Goal: Information Seeking & Learning: Learn about a topic

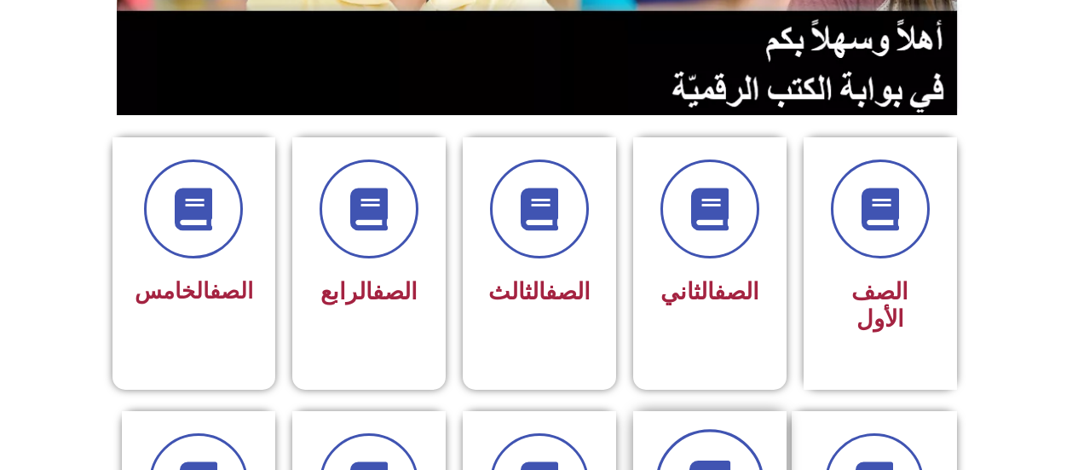
scroll to position [682, 0]
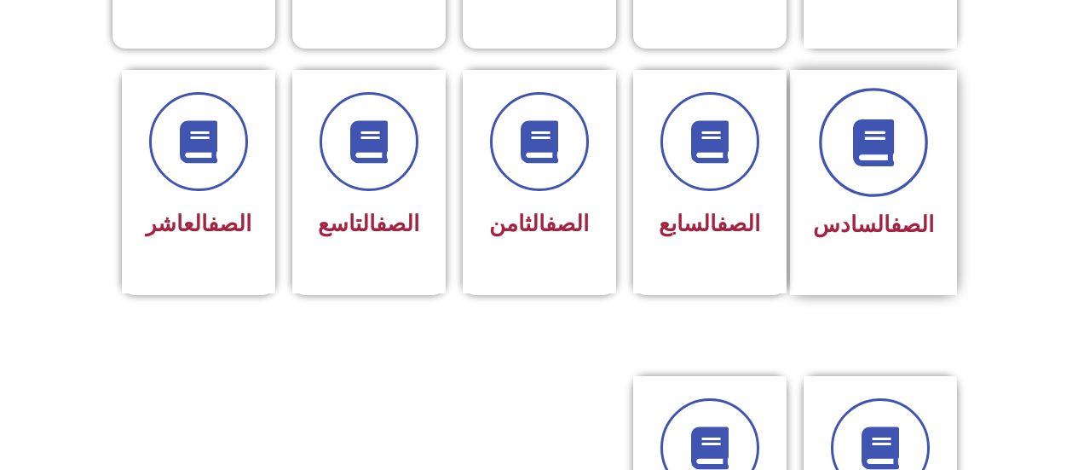
click at [848, 137] on span at bounding box center [873, 142] width 109 height 109
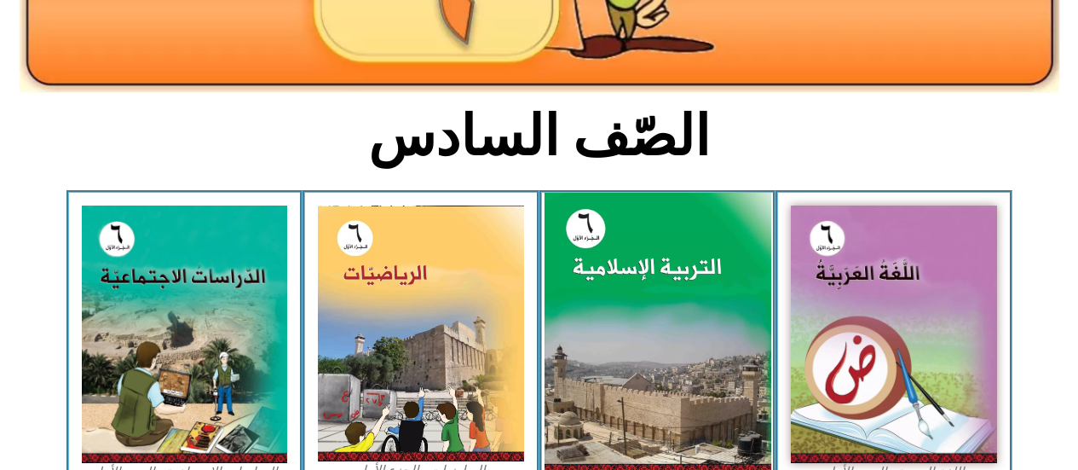
scroll to position [511, 0]
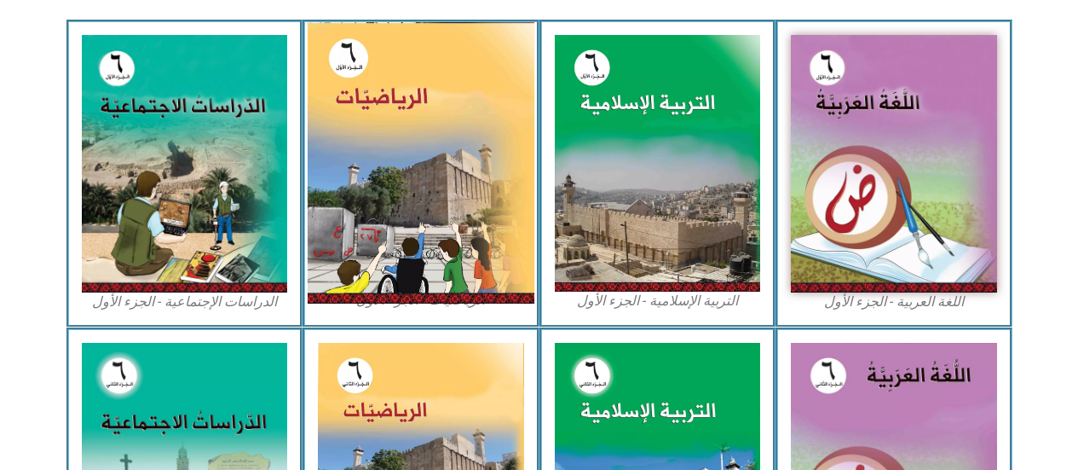
click at [409, 182] on img at bounding box center [421, 162] width 227 height 281
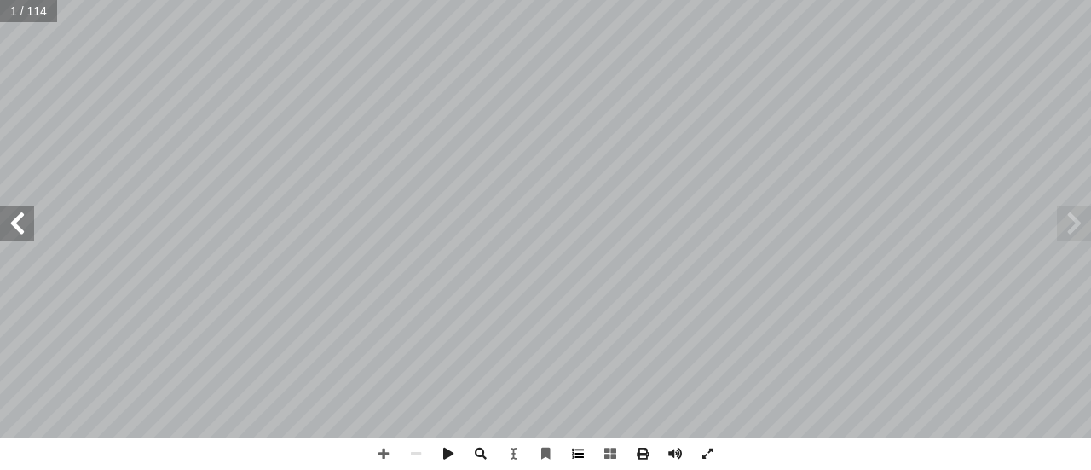
click at [582, 454] on span at bounding box center [578, 453] width 32 height 32
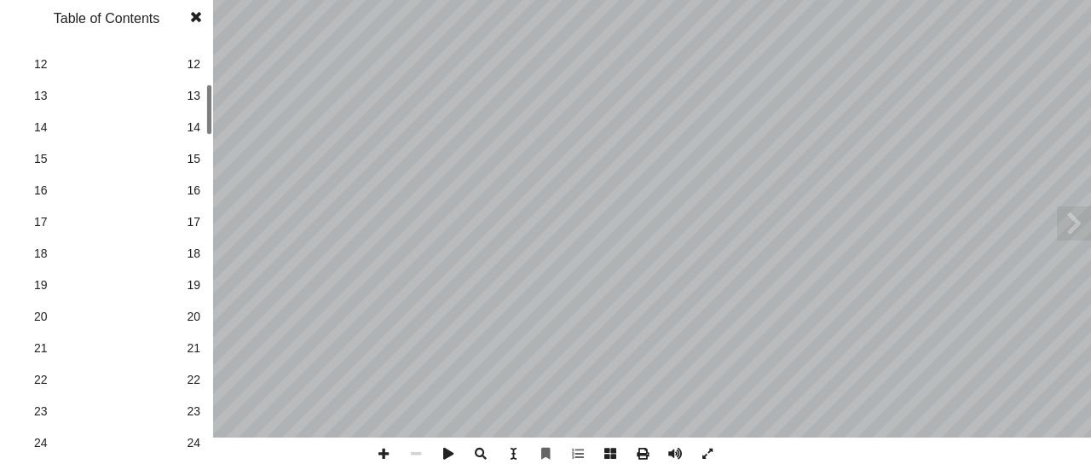
click at [196, 315] on span "20" at bounding box center [194, 317] width 14 height 18
click at [194, 18] on span at bounding box center [196, 17] width 31 height 34
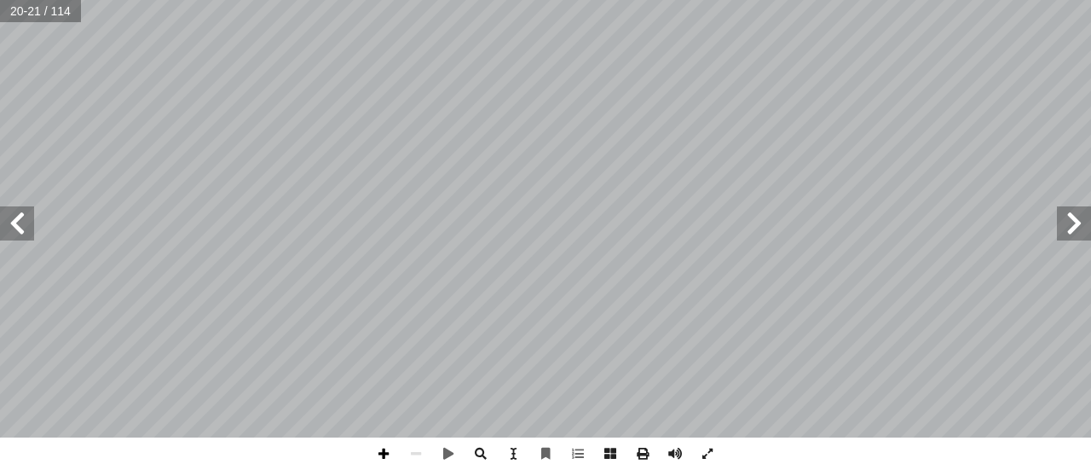
click at [384, 454] on span at bounding box center [383, 453] width 32 height 32
click at [25, 226] on span at bounding box center [17, 223] width 34 height 34
click at [0, 218] on span at bounding box center [17, 223] width 34 height 34
click at [382, 448] on span at bounding box center [383, 453] width 32 height 32
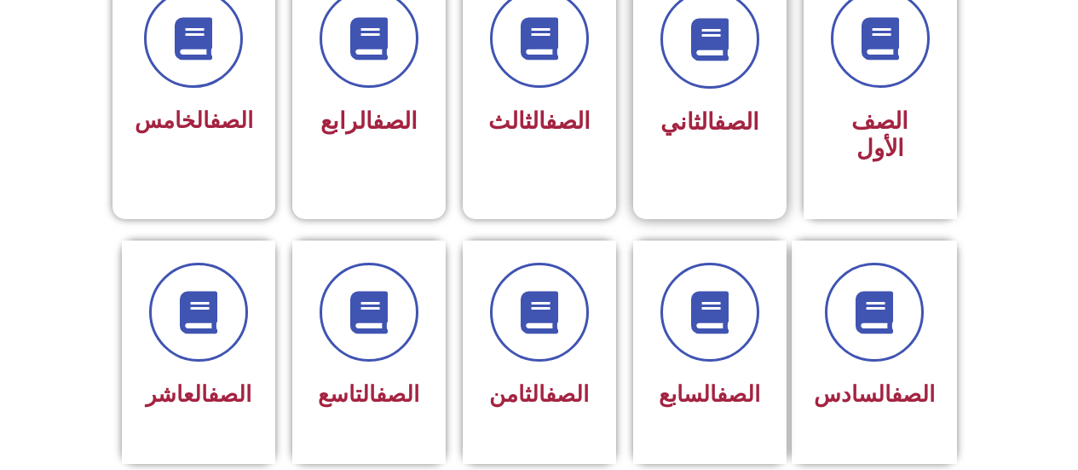
scroll to position [682, 0]
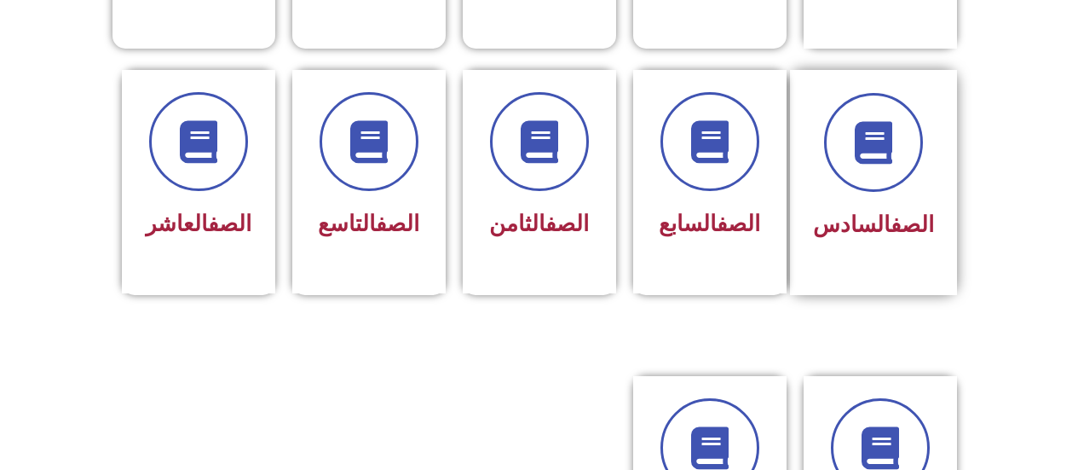
click at [874, 217] on div "الصف السادس" at bounding box center [873, 226] width 121 height 42
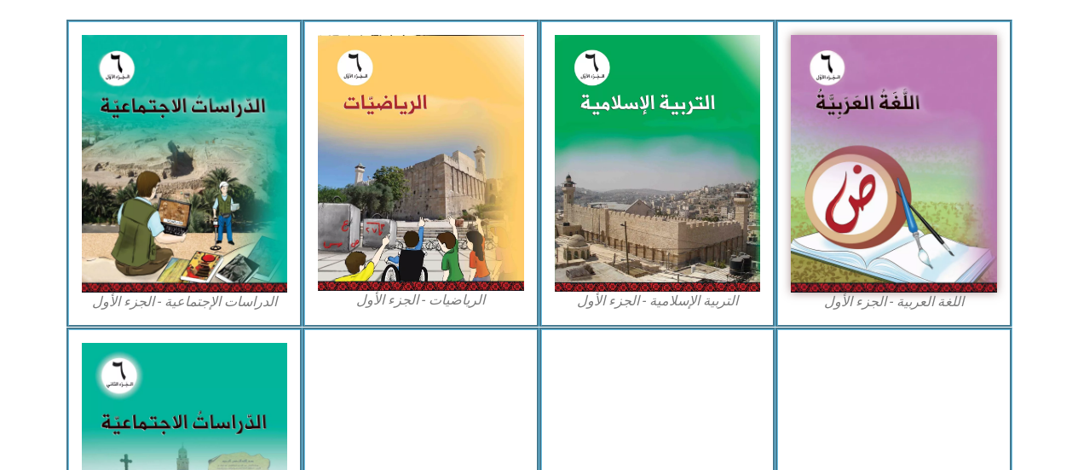
scroll to position [426, 0]
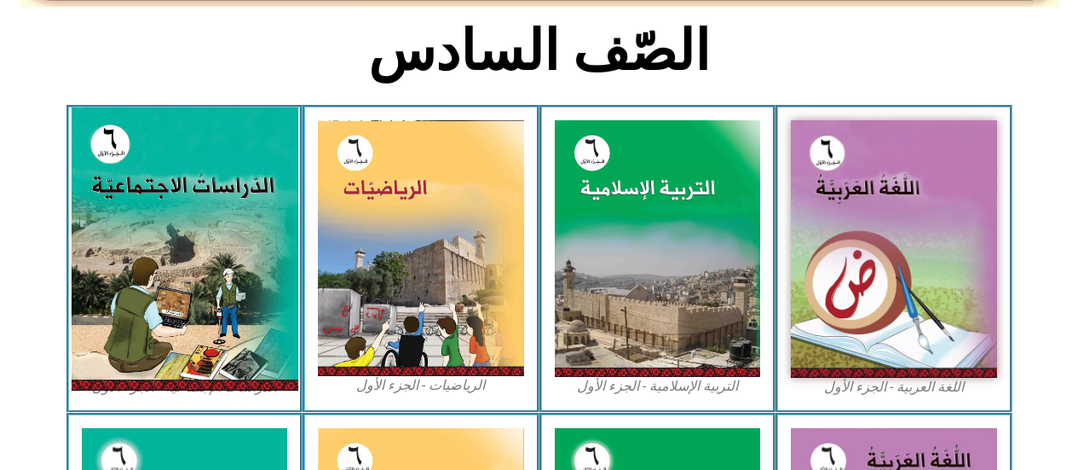
click at [110, 257] on img at bounding box center [184, 248] width 227 height 283
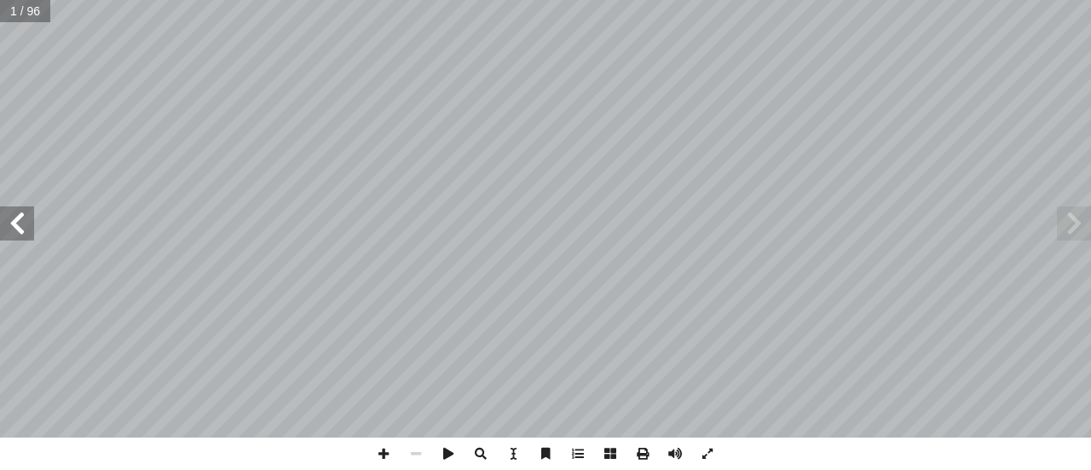
click at [5, 217] on span at bounding box center [17, 223] width 34 height 34
click at [8, 221] on span at bounding box center [17, 223] width 34 height 34
click at [8, 218] on span at bounding box center [17, 223] width 34 height 34
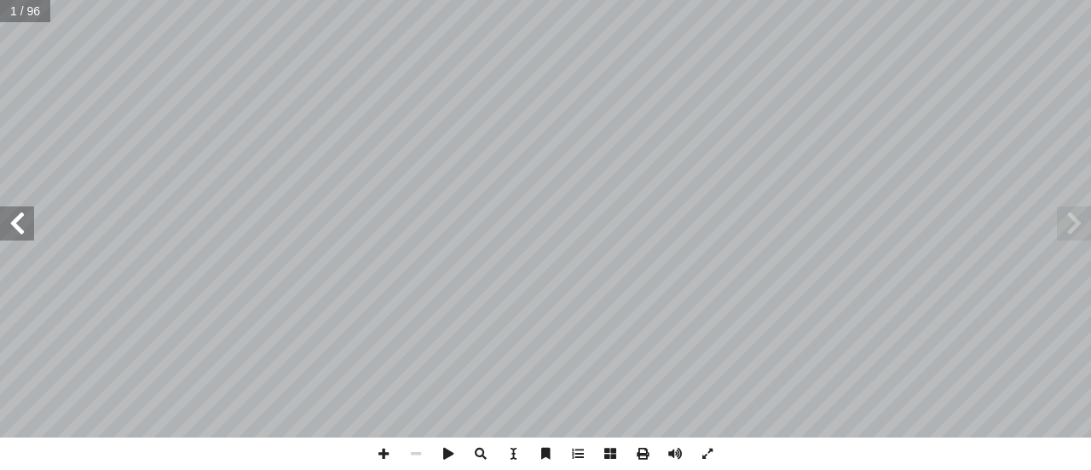
click at [7, 219] on span at bounding box center [17, 223] width 34 height 34
click at [3, 227] on span at bounding box center [17, 223] width 34 height 34
click at [7, 228] on span at bounding box center [17, 223] width 34 height 34
click at [17, 238] on div "ُ ة ّ الاجتماعي ُ راسات ّ الد ليف: أ ا فريق الت ) ً قا ّ أ. [PERSON_NAME] (منس …" at bounding box center [545, 218] width 1091 height 437
click at [0, 213] on span at bounding box center [17, 223] width 34 height 34
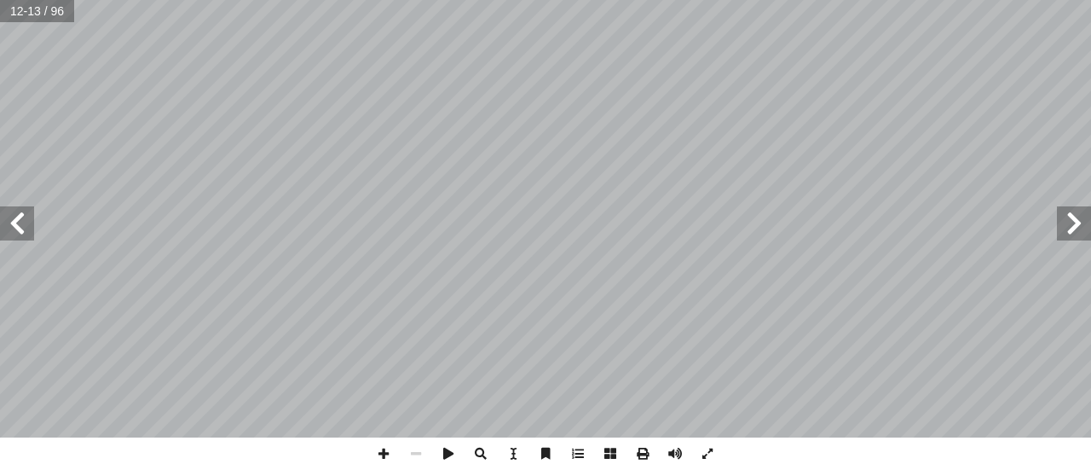
click at [14, 225] on span at bounding box center [17, 223] width 34 height 34
click at [13, 217] on span at bounding box center [17, 223] width 34 height 34
click at [14, 212] on span at bounding box center [17, 223] width 34 height 34
click at [376, 442] on span at bounding box center [383, 453] width 32 height 32
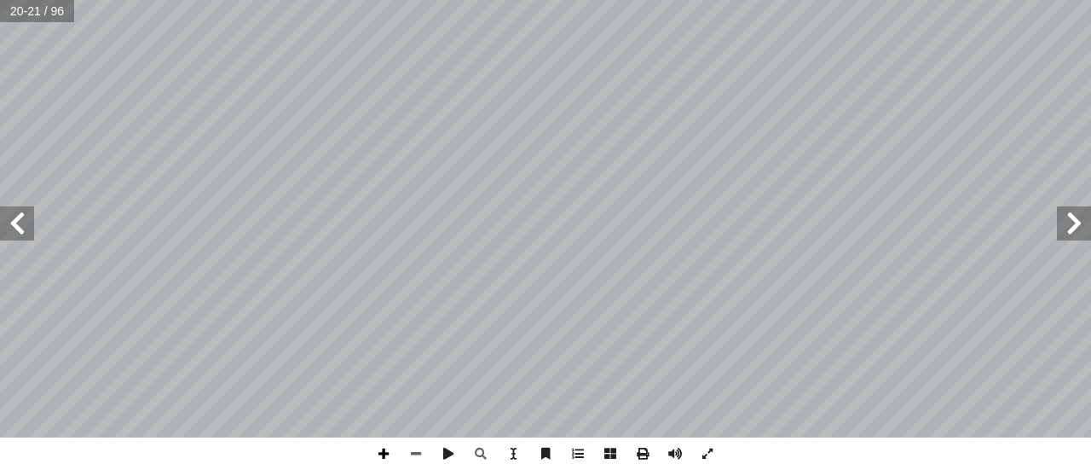
click at [373, 444] on span at bounding box center [383, 453] width 32 height 32
click at [595, 448] on div "16 ة ّ اريخي ّ الت ِ المعرفة ُ مصادر لى: َ رين ع ِ كونوا قاد َ ي ْ ن أ ا ِ س ْ …" at bounding box center [545, 235] width 1091 height 470
click at [407, 435] on div "16 ة ّ اريخي ّ الت ِ المعرفة ُ مصادر لى: َ رين ع ِ كونوا قاد َ ي ْ ن أ ا ِ س ْ …" at bounding box center [545, 235] width 1091 height 470
click at [415, 448] on span at bounding box center [416, 453] width 32 height 32
click at [16, 217] on span at bounding box center [17, 223] width 34 height 34
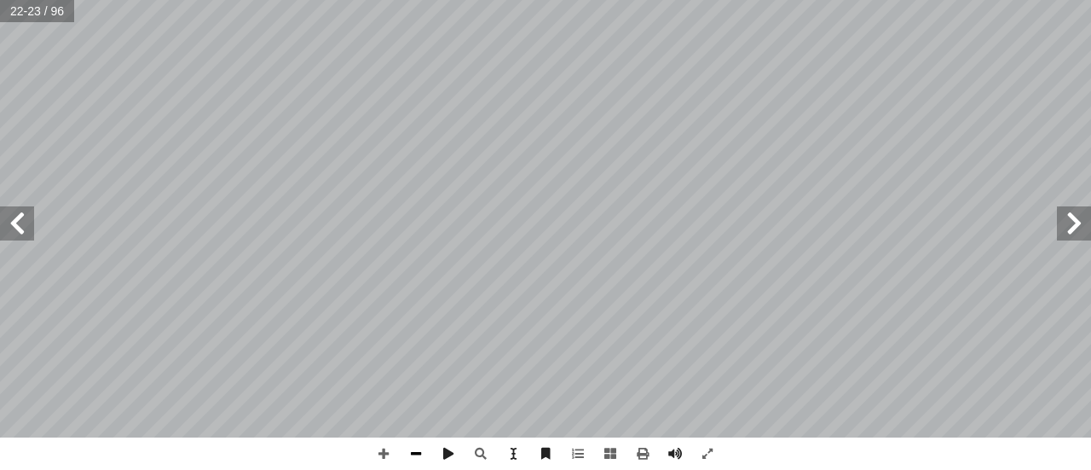
click at [406, 445] on span at bounding box center [416, 453] width 32 height 32
click at [380, 445] on span at bounding box center [383, 453] width 32 height 32
click at [464, 155] on html "الصفحة الرئيسية الصف الأول الصف الثاني الصف الثالث الصف الرابع الصف الخامس الصف…" at bounding box center [545, 77] width 1091 height 155
click at [382, 442] on span at bounding box center [383, 453] width 32 height 32
click at [416, 442] on span at bounding box center [416, 453] width 32 height 32
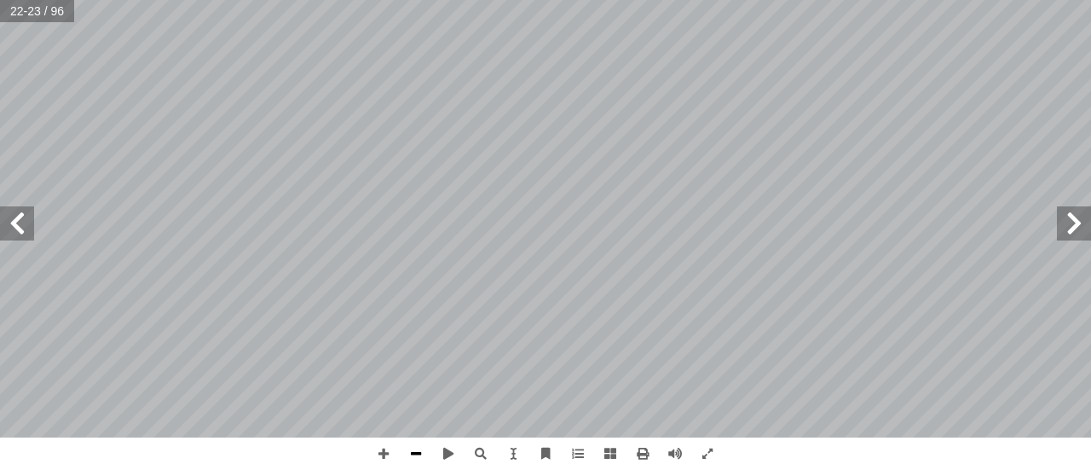
click at [410, 442] on span at bounding box center [416, 453] width 32 height 32
click at [12, 217] on span at bounding box center [17, 223] width 34 height 34
click at [381, 446] on span at bounding box center [383, 453] width 32 height 32
click at [418, 155] on html "الصفحة الرئيسية الصف الأول الصف الثاني الصف الثالث الصف الرابع الصف الخامس الصف…" at bounding box center [545, 77] width 1091 height 155
click at [553, 465] on div "22 نا: ْ م َّ ل َ ع َ ت ُ ن ْ ح َ ن الحقائق والوقائع ِ بقلب ُ نا الفلسطيني، فيق…" at bounding box center [545, 235] width 1091 height 470
